Goal: Task Accomplishment & Management: Complete application form

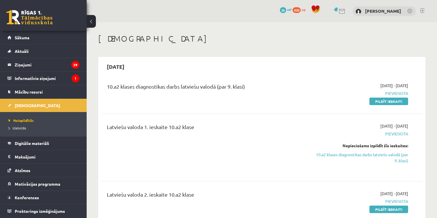
scroll to position [51, 0]
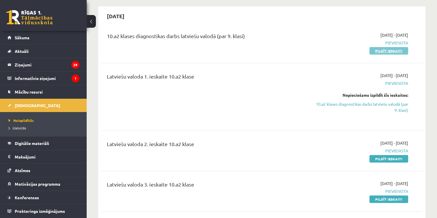
click at [384, 53] on link "Pildīt ieskaiti" at bounding box center [389, 51] width 39 height 8
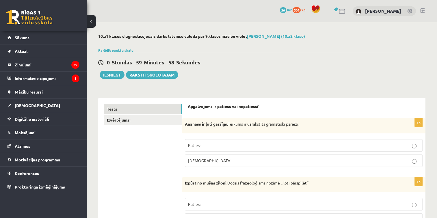
scroll to position [31, 0]
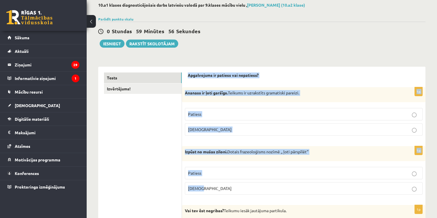
drag, startPoint x: 186, startPoint y: 75, endPoint x: 238, endPoint y: 187, distance: 123.4
drag, startPoint x: 238, startPoint y: 187, endPoint x: 242, endPoint y: 89, distance: 97.5
click at [242, 89] on div "Ananass ir ļoti garšīgs. Teikums ir uzrakstīts gramatiski pareizi." at bounding box center [304, 94] width 244 height 15
click at [225, 78] on div "Apgalvojums ir patiess vai nepatiess?" at bounding box center [304, 77] width 232 height 9
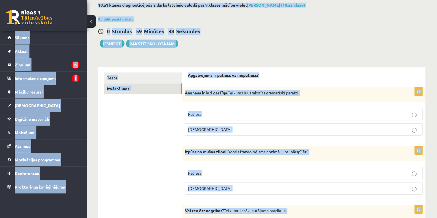
click at [149, 87] on link "Izvērtējums!" at bounding box center [143, 89] width 78 height 11
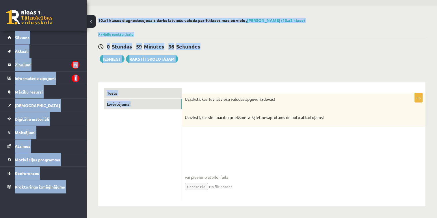
click at [165, 94] on link "Tests" at bounding box center [143, 93] width 78 height 11
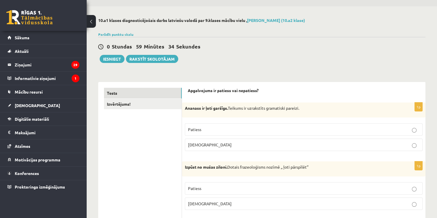
click at [229, 131] on p "Patiess" at bounding box center [303, 130] width 231 height 6
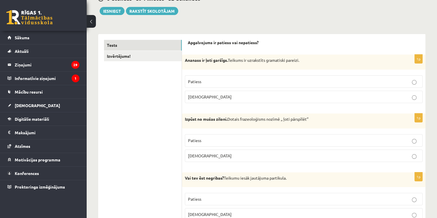
scroll to position [64, 0]
click at [233, 156] on p "Aplams" at bounding box center [303, 156] width 231 height 6
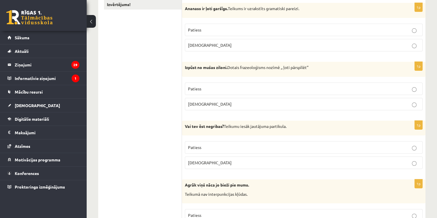
scroll to position [116, 0]
click at [223, 150] on label "Patiess" at bounding box center [304, 147] width 238 height 12
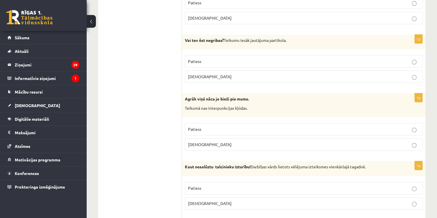
scroll to position [208, 0]
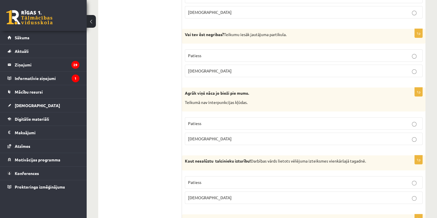
click at [220, 140] on p "Aplams" at bounding box center [303, 139] width 231 height 6
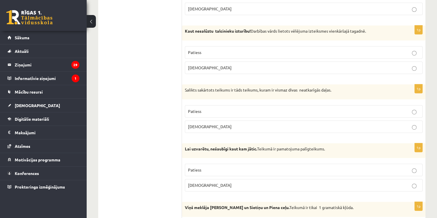
scroll to position [347, 0]
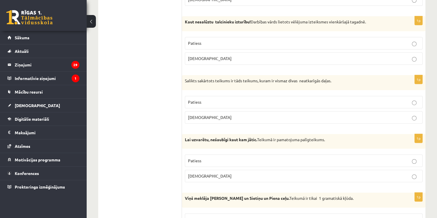
click at [207, 44] on p "Patiess" at bounding box center [303, 43] width 231 height 6
click at [222, 100] on p "Patiess" at bounding box center [303, 102] width 231 height 6
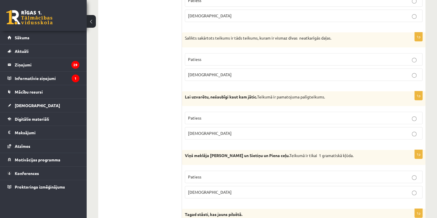
scroll to position [394, 0]
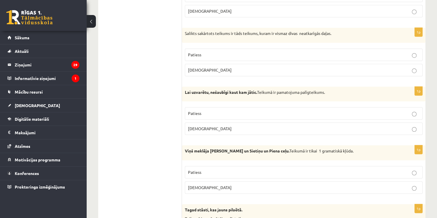
click at [229, 127] on p "Aplams" at bounding box center [303, 129] width 231 height 6
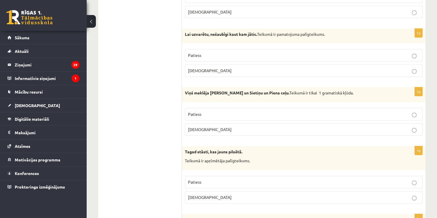
click at [233, 128] on p "Aplams" at bounding box center [303, 130] width 231 height 6
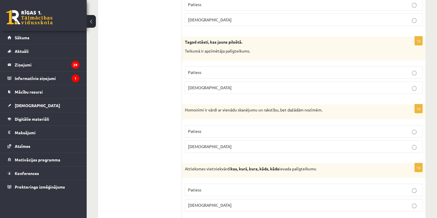
scroll to position [563, 0]
click at [228, 77] on fieldset "Patiess Aplams" at bounding box center [304, 78] width 238 height 32
click at [228, 76] on fieldset "Patiess Aplams" at bounding box center [304, 78] width 238 height 32
click at [231, 73] on label "Patiess" at bounding box center [304, 71] width 238 height 12
click at [239, 127] on p "Patiess" at bounding box center [303, 130] width 231 height 6
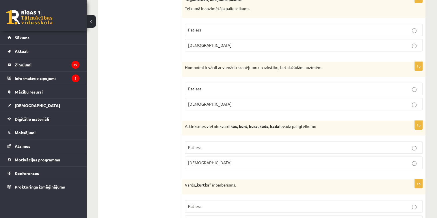
scroll to position [613, 0]
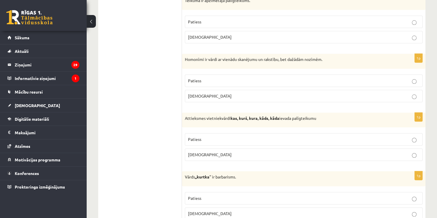
click at [214, 137] on p "Patiess" at bounding box center [303, 139] width 231 height 6
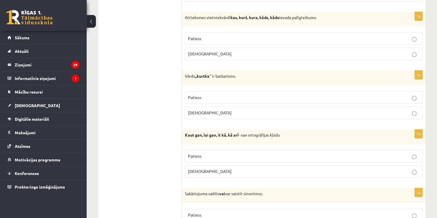
scroll to position [716, 0]
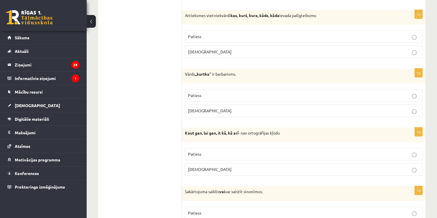
click at [220, 111] on label "Aplams" at bounding box center [304, 111] width 238 height 12
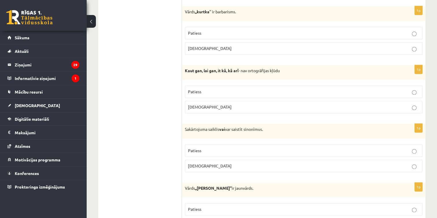
scroll to position [778, 0]
click at [257, 89] on p "Patiess" at bounding box center [303, 92] width 231 height 6
click at [234, 163] on p "Aplams" at bounding box center [303, 166] width 231 height 6
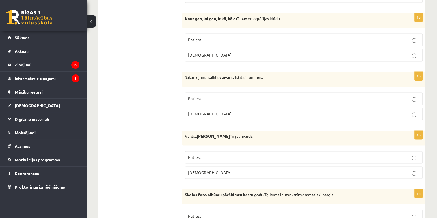
click at [219, 170] on p "Aplams" at bounding box center [303, 173] width 231 height 6
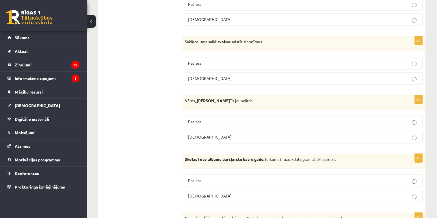
scroll to position [866, 0]
click at [214, 174] on label "Patiess" at bounding box center [304, 180] width 238 height 12
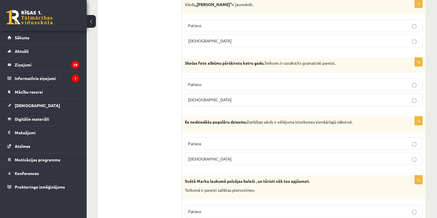
scroll to position [963, 0]
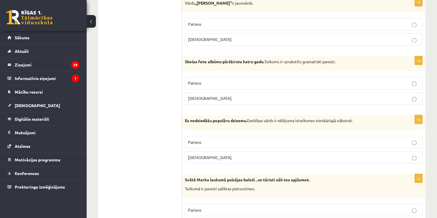
click at [210, 154] on p "Aplams" at bounding box center [303, 157] width 231 height 6
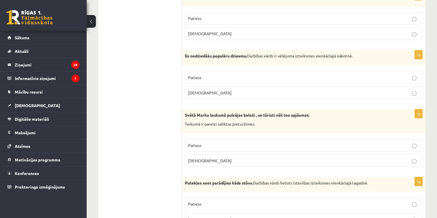
click at [210, 158] on p "Aplams" at bounding box center [303, 161] width 231 height 6
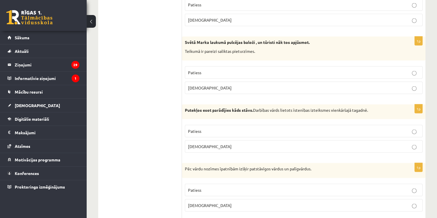
scroll to position [1101, 0]
click at [213, 144] on p "Aplams" at bounding box center [303, 146] width 231 height 6
click at [227, 183] on label "Patiess" at bounding box center [304, 189] width 238 height 12
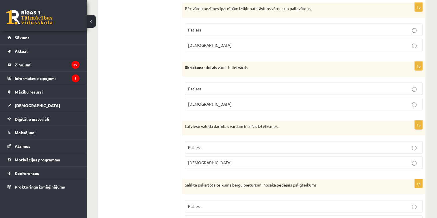
click at [224, 86] on p "Patiess" at bounding box center [303, 89] width 231 height 6
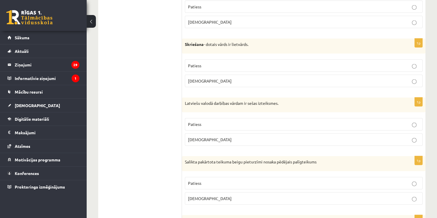
scroll to position [1285, 0]
click at [230, 120] on p "Patiess" at bounding box center [303, 123] width 231 height 6
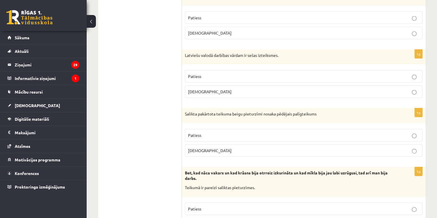
scroll to position [1333, 0]
click at [228, 147] on p "Aplams" at bounding box center [303, 150] width 231 height 6
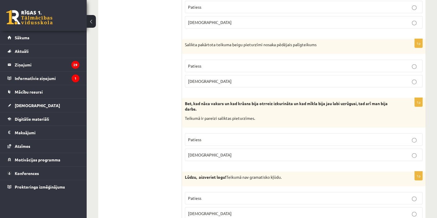
scroll to position [1402, 0]
click at [220, 138] on label "Patiess" at bounding box center [304, 139] width 238 height 12
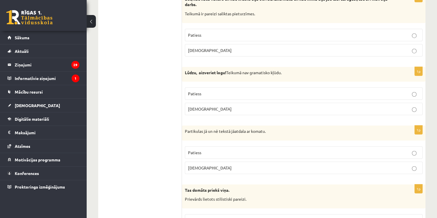
scroll to position [1506, 0]
click at [227, 90] on p "Patiess" at bounding box center [303, 93] width 231 height 6
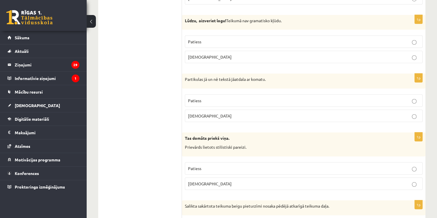
scroll to position [1563, 0]
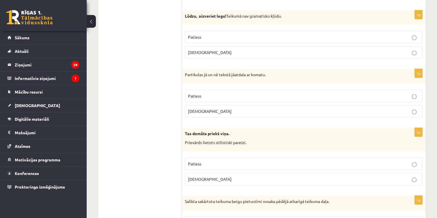
click at [217, 109] on label "Aplams" at bounding box center [304, 111] width 238 height 12
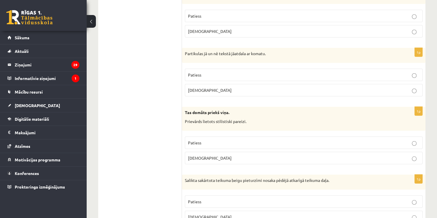
scroll to position [1586, 0]
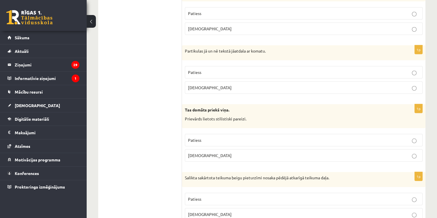
click at [210, 153] on p "Aplams" at bounding box center [303, 156] width 231 height 6
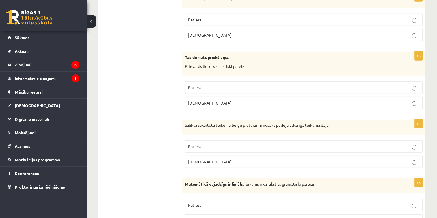
click at [215, 156] on label "Aplams" at bounding box center [304, 162] width 238 height 12
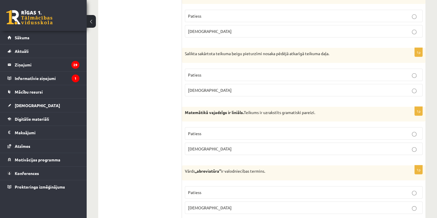
scroll to position [1717, 0]
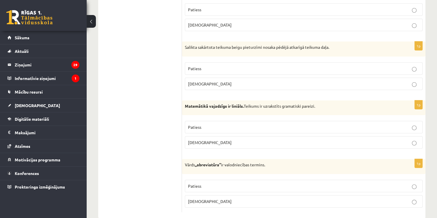
click at [196, 140] on span "Aplams" at bounding box center [210, 142] width 44 height 5
click at [220, 180] on label "Patiess" at bounding box center [304, 186] width 238 height 12
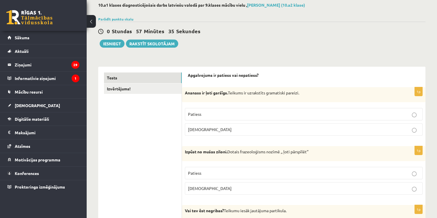
scroll to position [0, 0]
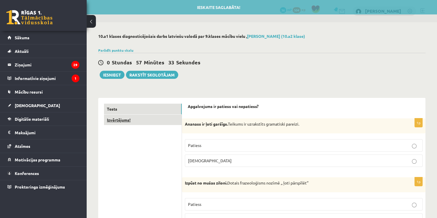
click at [136, 120] on link "Izvērtējums!" at bounding box center [143, 120] width 78 height 11
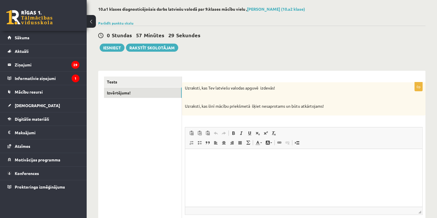
scroll to position [28, 0]
click at [218, 164] on html at bounding box center [303, 157] width 237 height 18
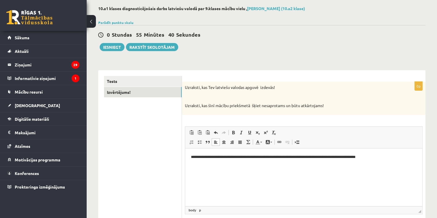
click at [251, 157] on p "**********" at bounding box center [304, 157] width 226 height 6
click at [389, 158] on p "**********" at bounding box center [304, 157] width 226 height 6
drag, startPoint x: 243, startPoint y: 163, endPoint x: 296, endPoint y: 163, distance: 53.2
click at [296, 163] on p "**********" at bounding box center [304, 160] width 226 height 12
copy p "**********"
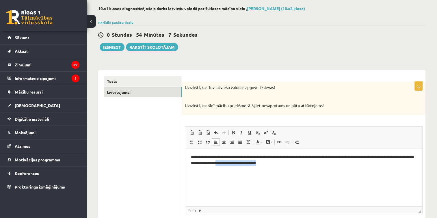
click at [251, 164] on p "**********" at bounding box center [304, 160] width 226 height 12
click at [281, 164] on p "**********" at bounding box center [304, 160] width 226 height 12
click at [316, 160] on p "**********" at bounding box center [304, 160] width 226 height 12
click at [313, 161] on p "**********" at bounding box center [304, 160] width 226 height 12
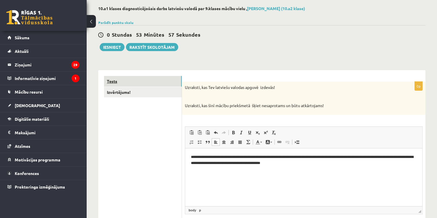
click at [148, 78] on link "Tests" at bounding box center [143, 81] width 78 height 11
